Goal: Find specific page/section: Find specific page/section

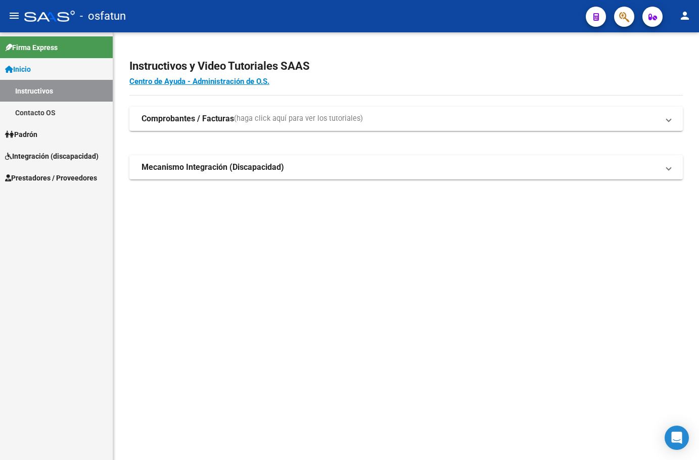
click at [40, 178] on span "Prestadores / Proveedores" at bounding box center [51, 177] width 92 height 11
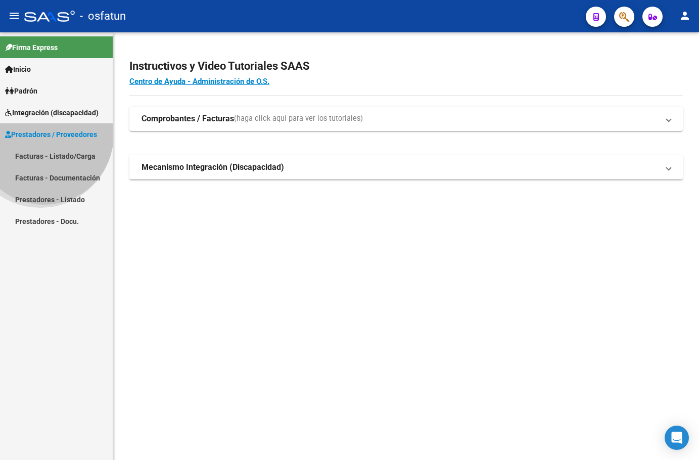
click at [44, 140] on span "Prestadores / Proveedores" at bounding box center [51, 134] width 92 height 11
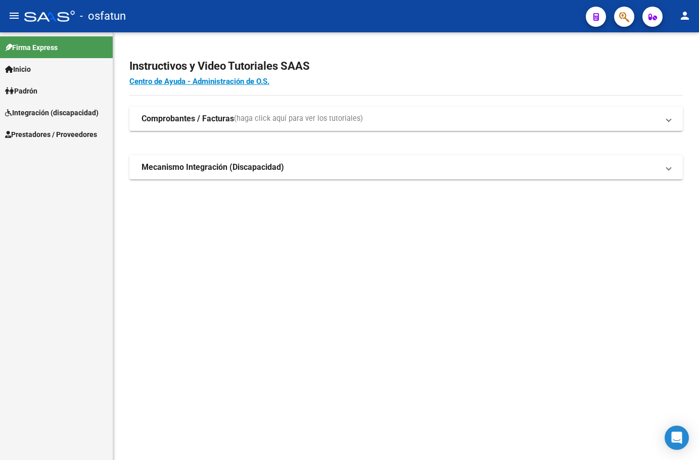
click at [44, 136] on span "Prestadores / Proveedores" at bounding box center [51, 134] width 92 height 11
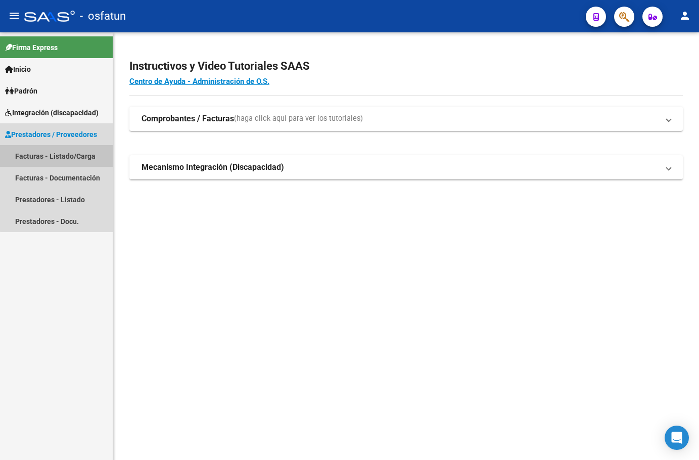
click at [81, 155] on link "Facturas - Listado/Carga" at bounding box center [56, 156] width 113 height 22
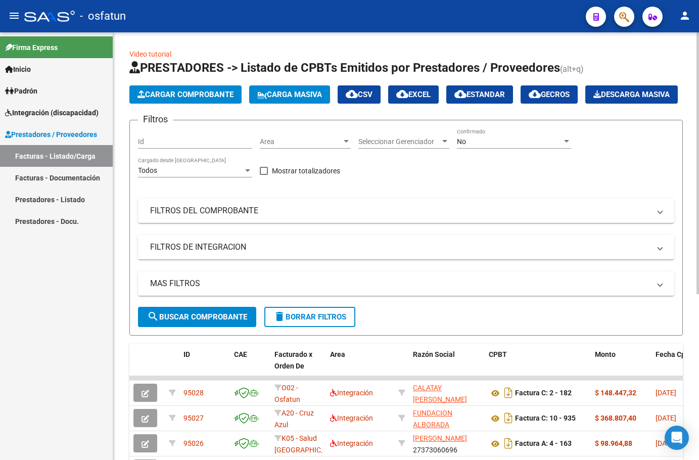
click at [299, 92] on span "Carga Masiva" at bounding box center [289, 94] width 65 height 9
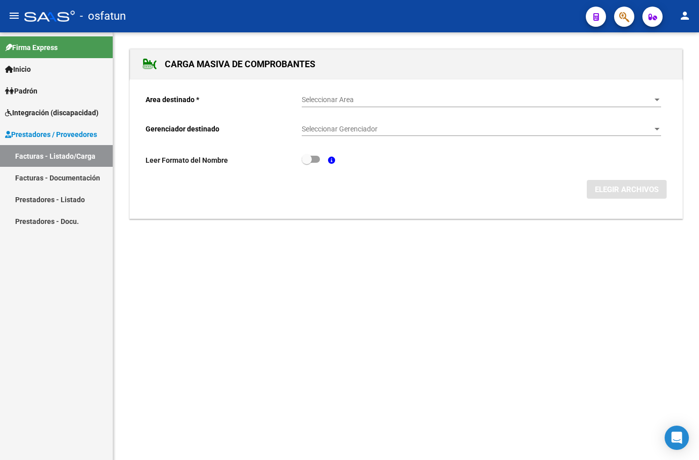
click at [477, 93] on div "Seleccionar Area Seleccionar Area" at bounding box center [481, 97] width 359 height 20
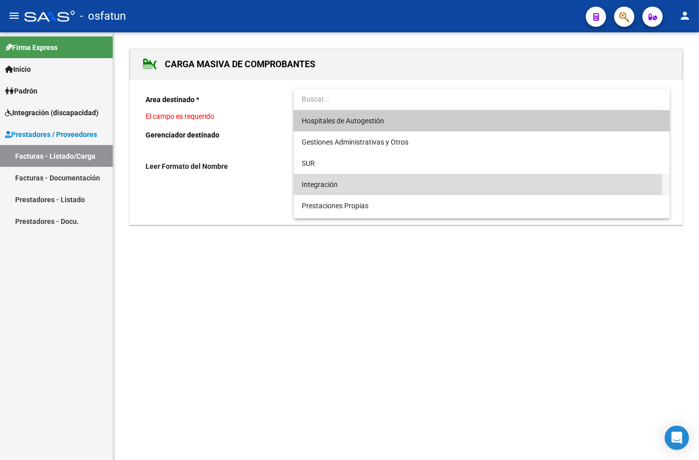
click at [381, 182] on span "Integración" at bounding box center [481, 184] width 359 height 21
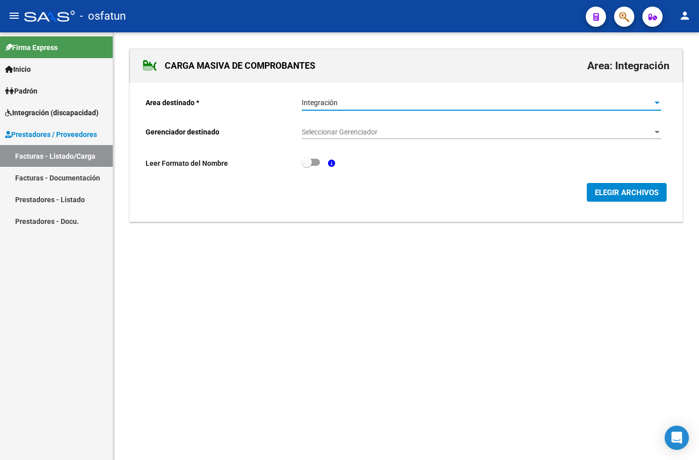
click at [367, 131] on span "Seleccionar Gerenciador" at bounding box center [477, 132] width 350 height 9
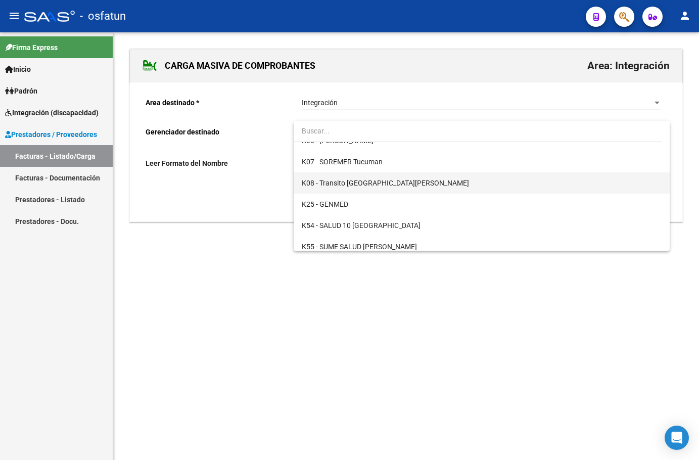
scroll to position [486, 0]
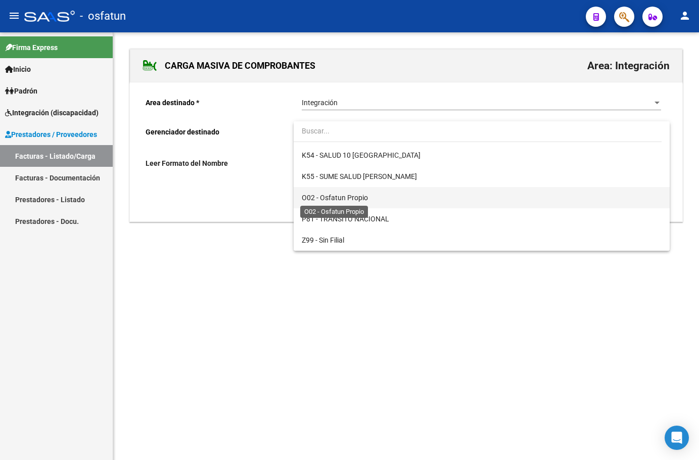
click at [351, 198] on span "O02 - Osfatun Propio" at bounding box center [335, 198] width 66 height 8
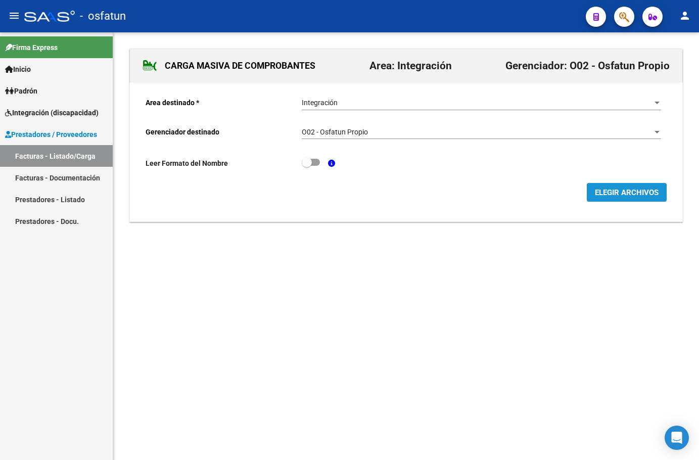
click at [615, 188] on span "ELEGIR ARCHIVOS" at bounding box center [627, 192] width 64 height 9
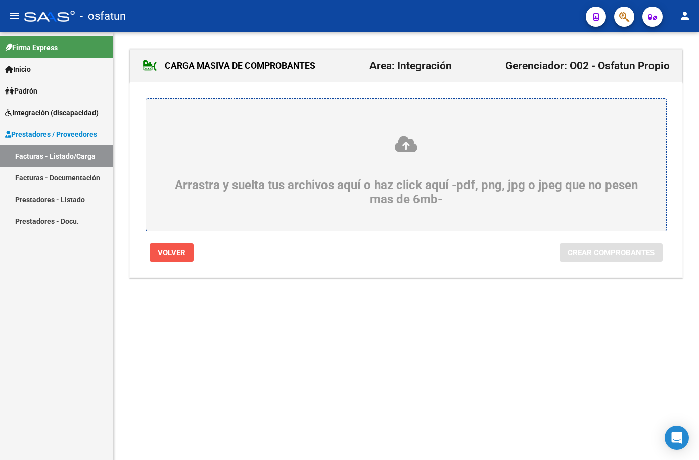
click at [175, 259] on button "Volver" at bounding box center [172, 252] width 44 height 19
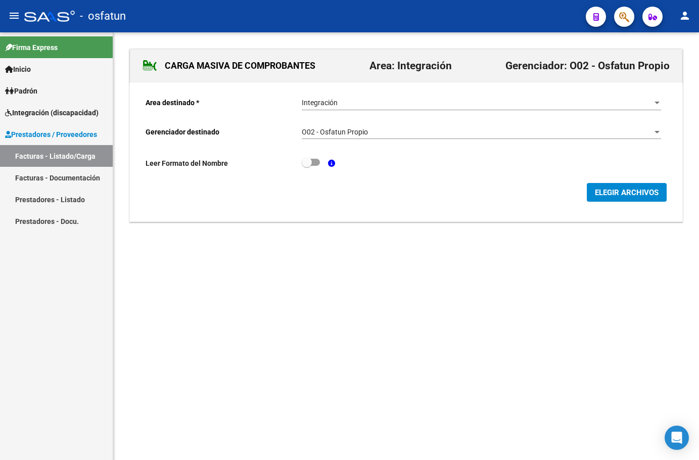
click at [357, 133] on span "O02 - Osfatun Propio" at bounding box center [335, 132] width 66 height 8
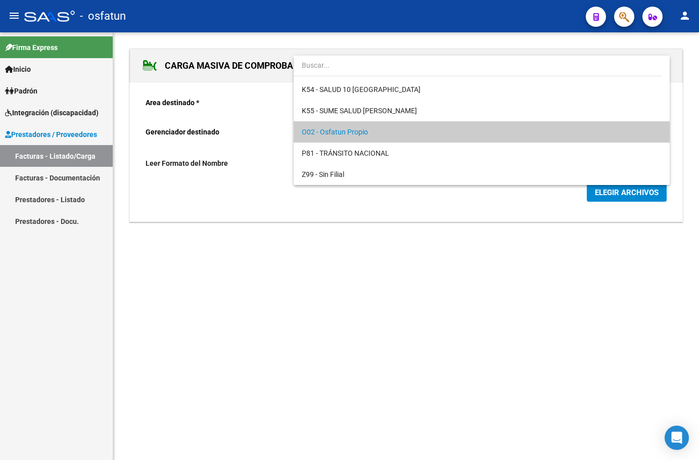
click at [451, 264] on div at bounding box center [349, 230] width 699 height 460
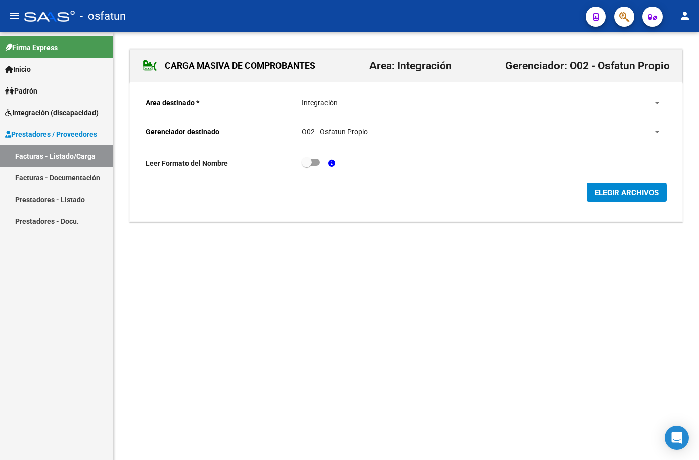
click at [417, 96] on div "Integración Seleccionar Area" at bounding box center [481, 100] width 359 height 20
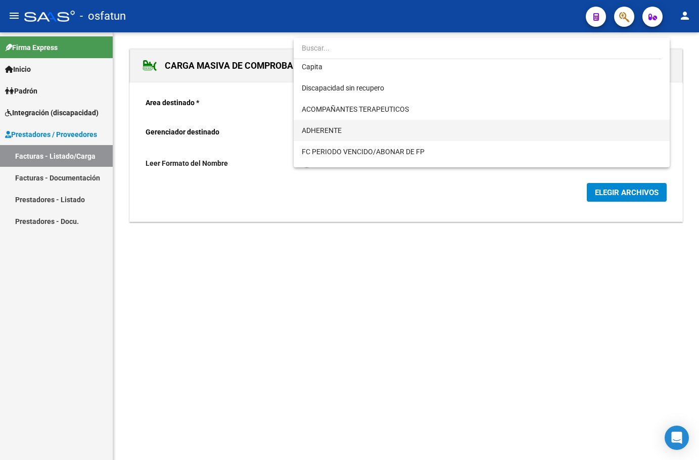
scroll to position [147, 0]
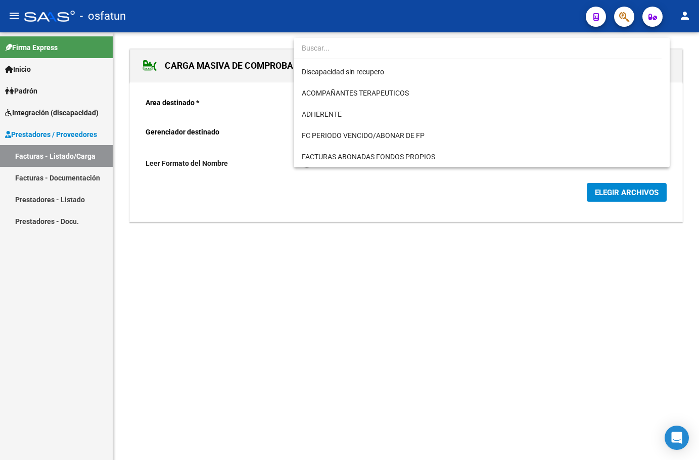
click at [226, 287] on div at bounding box center [349, 230] width 699 height 460
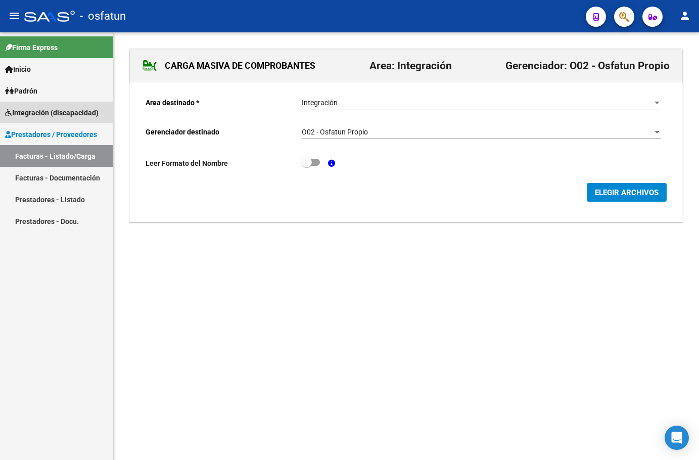
click at [62, 106] on link "Integración (discapacidad)" at bounding box center [56, 113] width 113 height 22
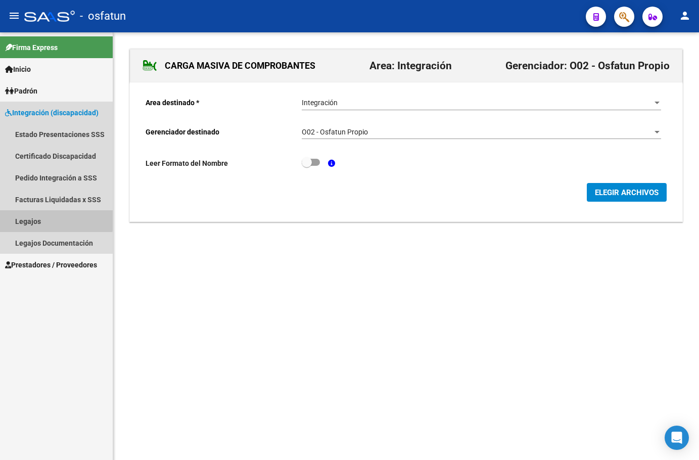
click at [41, 219] on link "Legajos" at bounding box center [56, 221] width 113 height 22
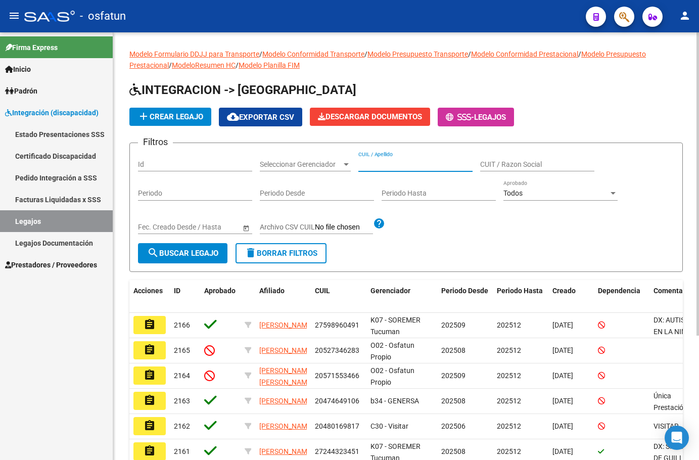
click at [403, 169] on div "CUIL / Apellido" at bounding box center [415, 161] width 114 height 20
type input "[PERSON_NAME]"
